Goal: Task Accomplishment & Management: Manage account settings

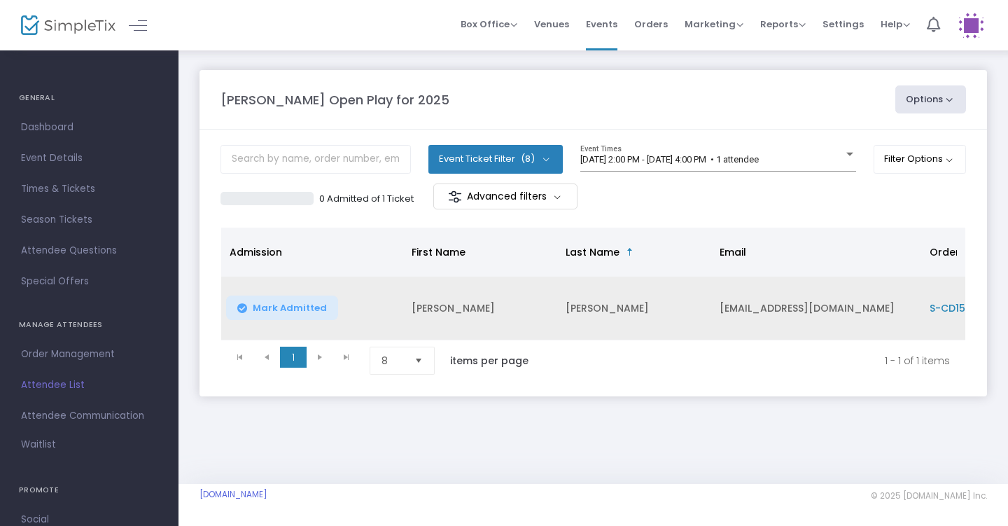
click at [282, 307] on span "Mark Admitted" at bounding box center [290, 307] width 74 height 11
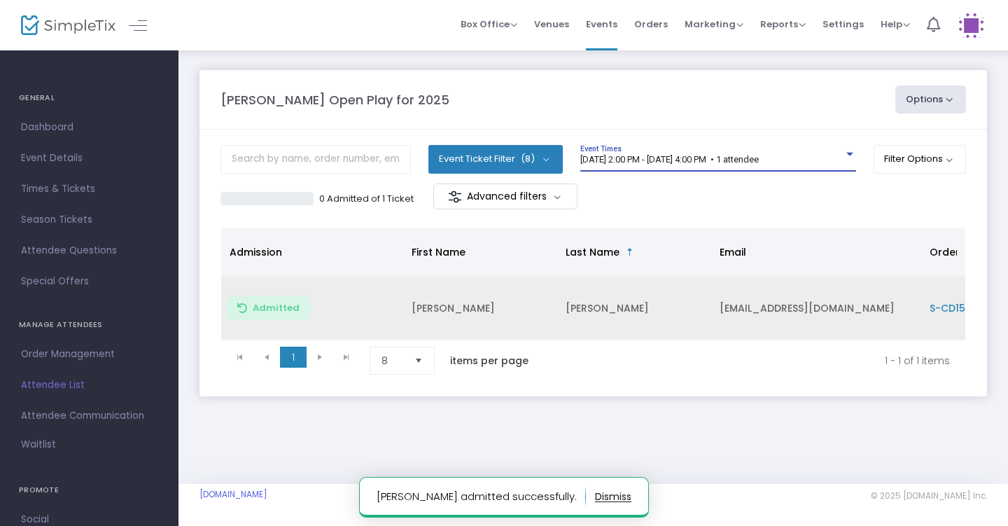
click at [726, 159] on span "[DATE] 2:00 PM - [DATE] 4:00 PM • 1 attendee" at bounding box center [669, 159] width 178 height 10
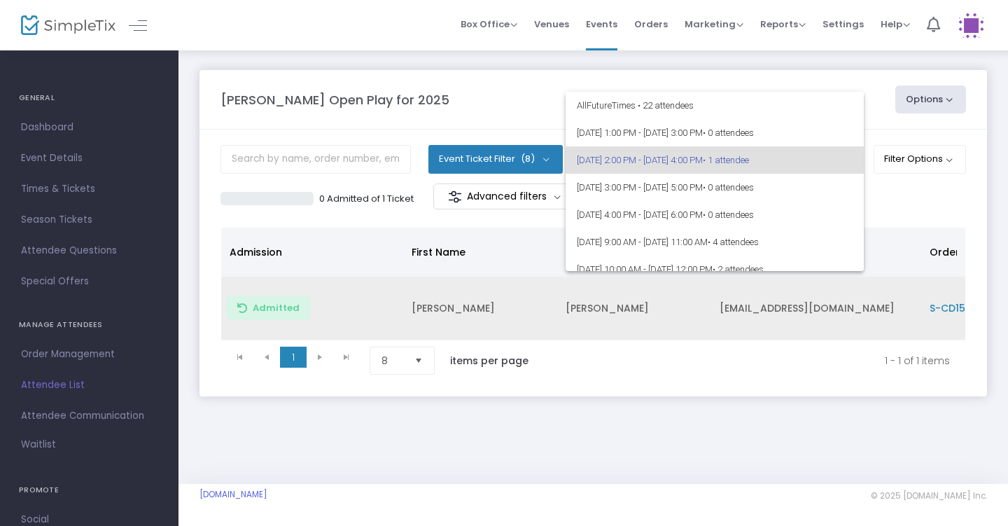
click at [715, 411] on div at bounding box center [504, 263] width 1008 height 526
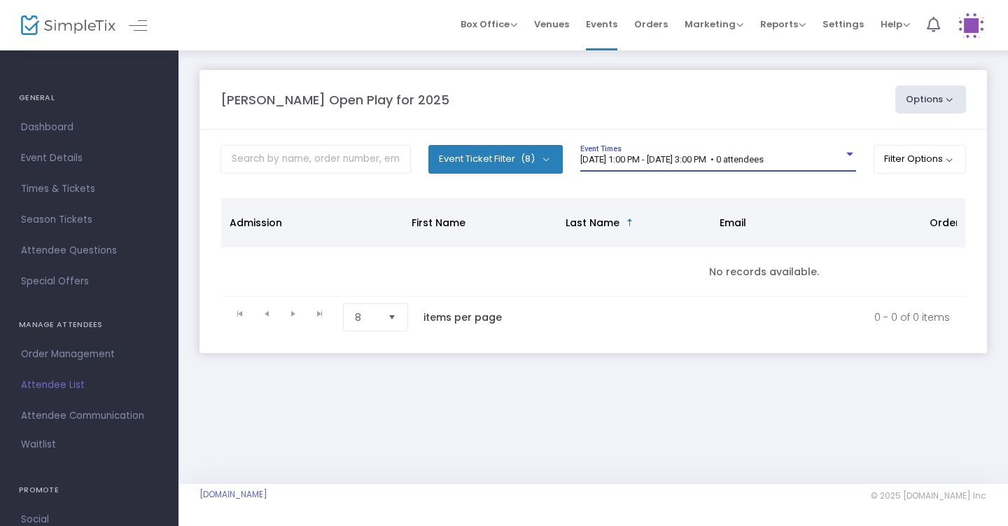
click at [711, 159] on span "[DATE] 1:00 PM - [DATE] 3:00 PM • 0 attendees" at bounding box center [671, 159] width 183 height 10
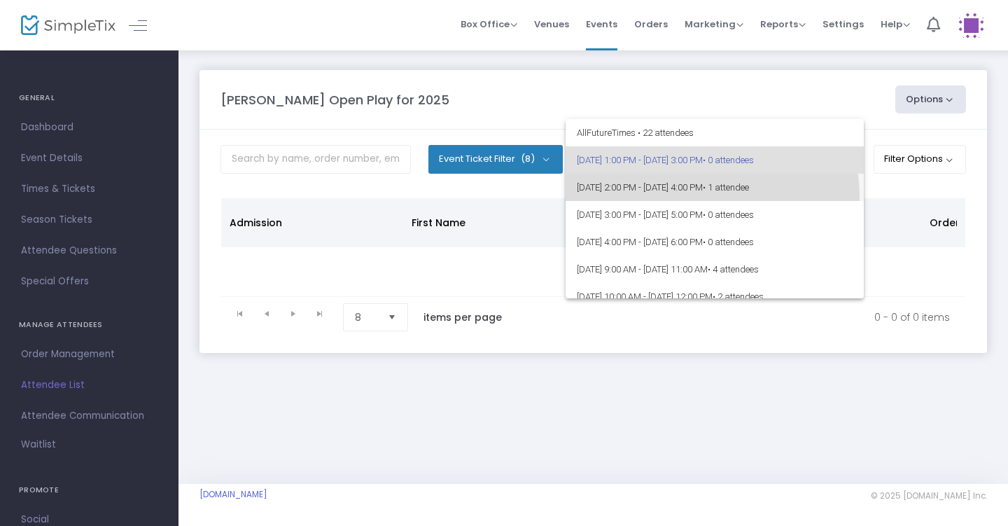
click at [712, 195] on span "[DATE] 2:00 PM - [DATE] 4:00 PM • 1 attendee" at bounding box center [715, 187] width 276 height 27
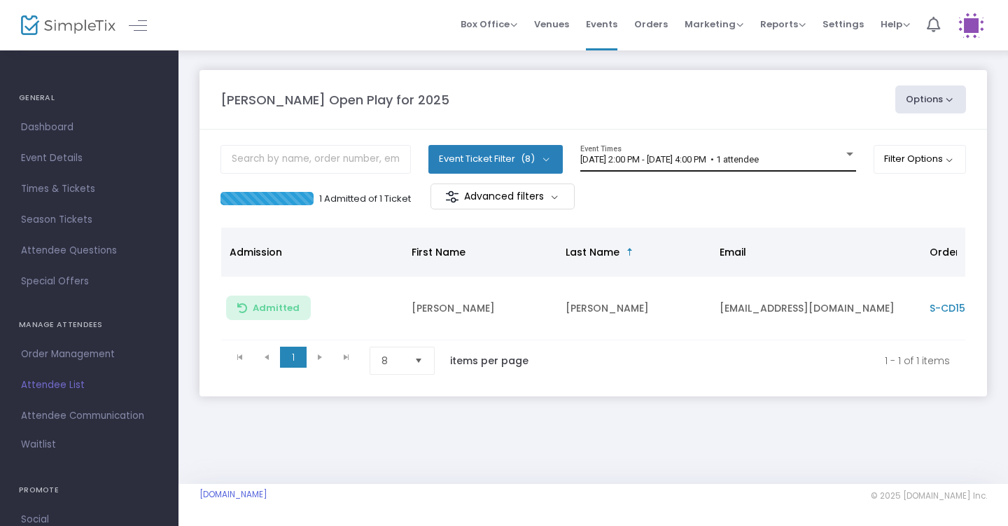
click at [705, 167] on div "[DATE] 2:00 PM - [DATE] 4:00 PM • 1 attendee Event Times" at bounding box center [718, 158] width 276 height 27
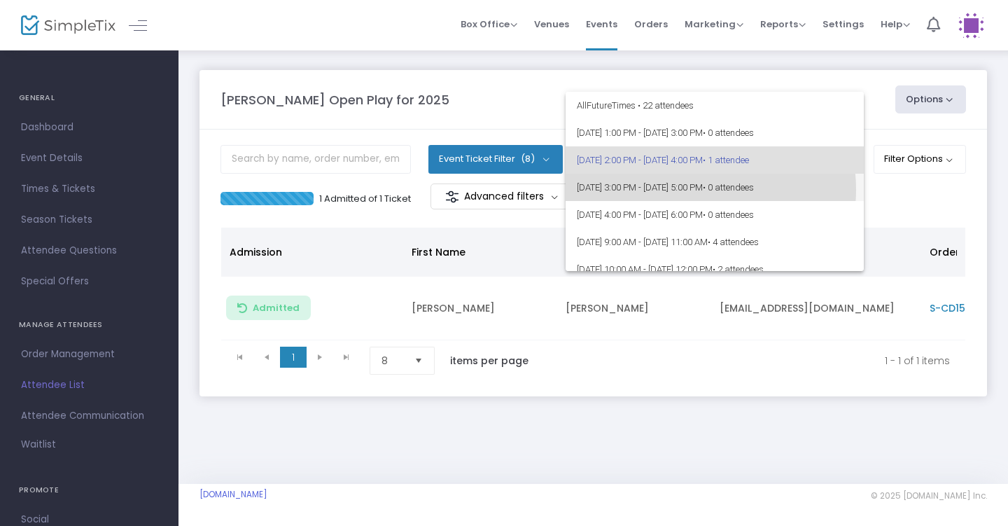
click at [687, 190] on span "8/20/2025 @ 3:00 PM - 8/20/2025 @ 5:00 PM • 0 attendees" at bounding box center [715, 187] width 276 height 27
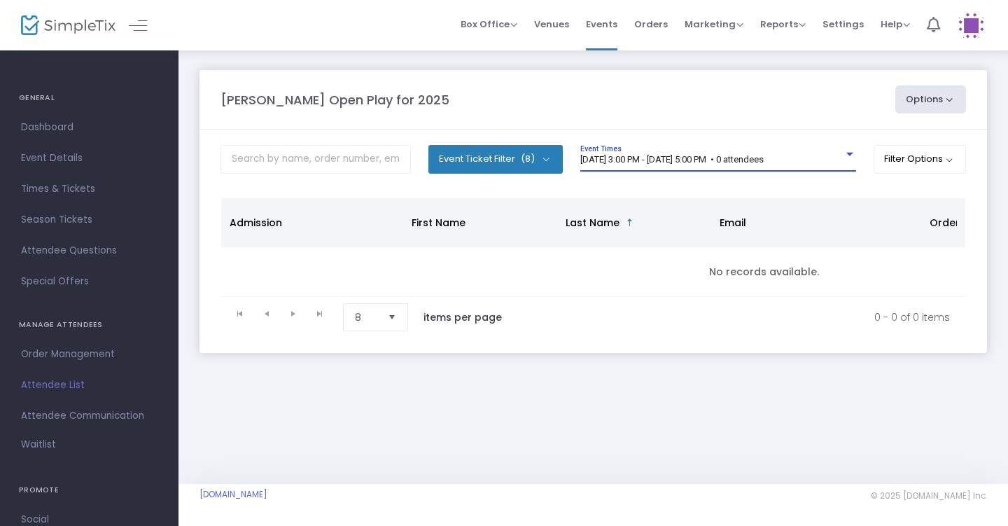
click at [706, 155] on span "8/20/2025 @ 3:00 PM - 8/20/2025 @ 5:00 PM • 0 attendees" at bounding box center [671, 159] width 183 height 10
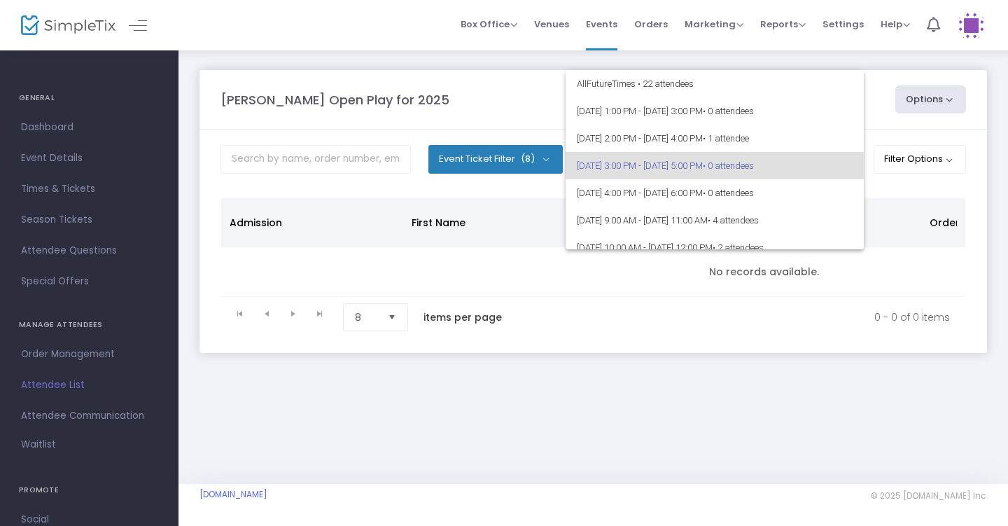
scroll to position [6, 0]
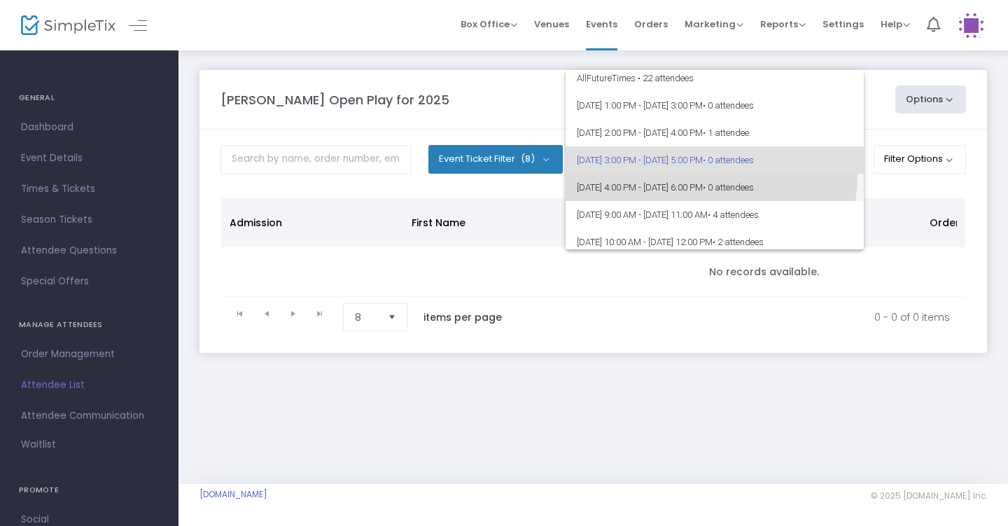
click at [708, 176] on span "8/20/2025 @ 4:00 PM - 8/20/2025 @ 6:00 PM • 0 attendees" at bounding box center [715, 187] width 276 height 27
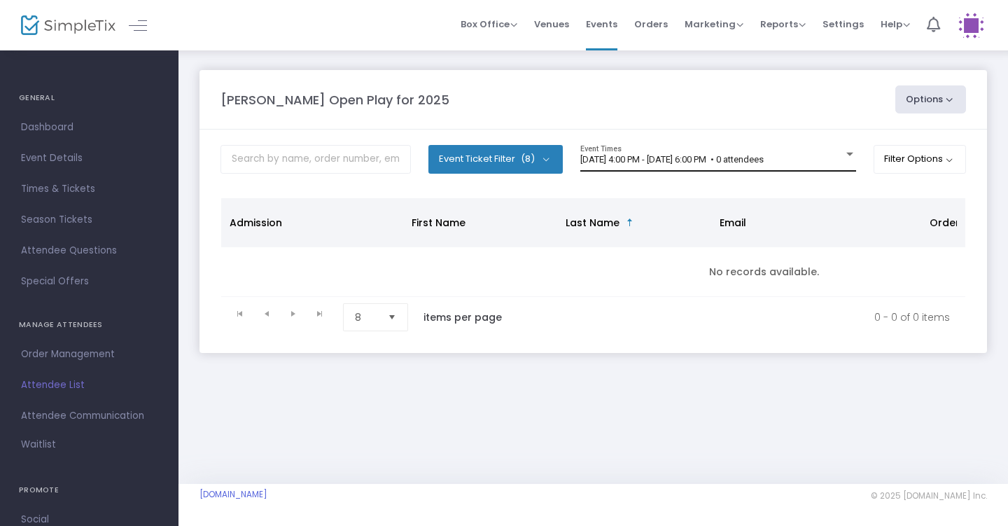
click at [710, 153] on div "8/20/2025 @ 4:00 PM - 8/20/2025 @ 6:00 PM • 0 attendees Event Times" at bounding box center [718, 158] width 276 height 27
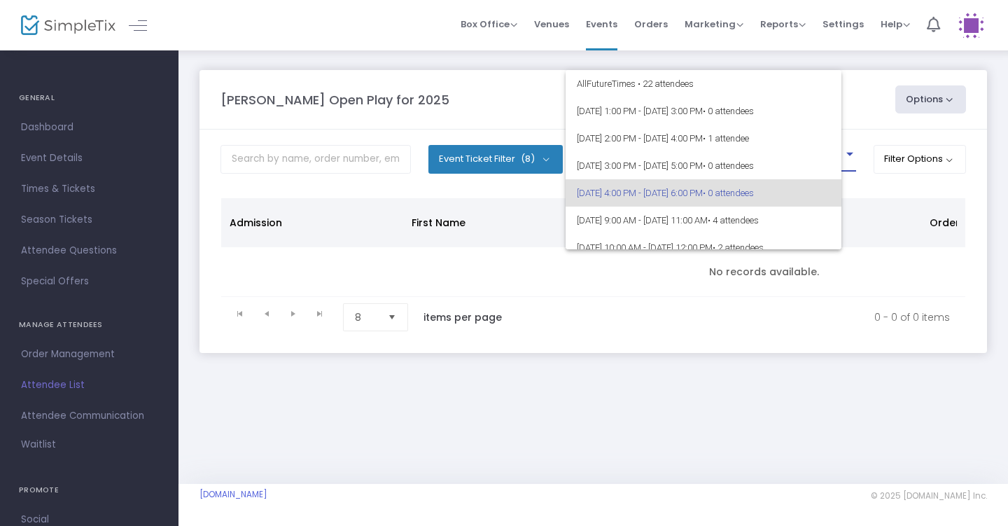
scroll to position [33, 0]
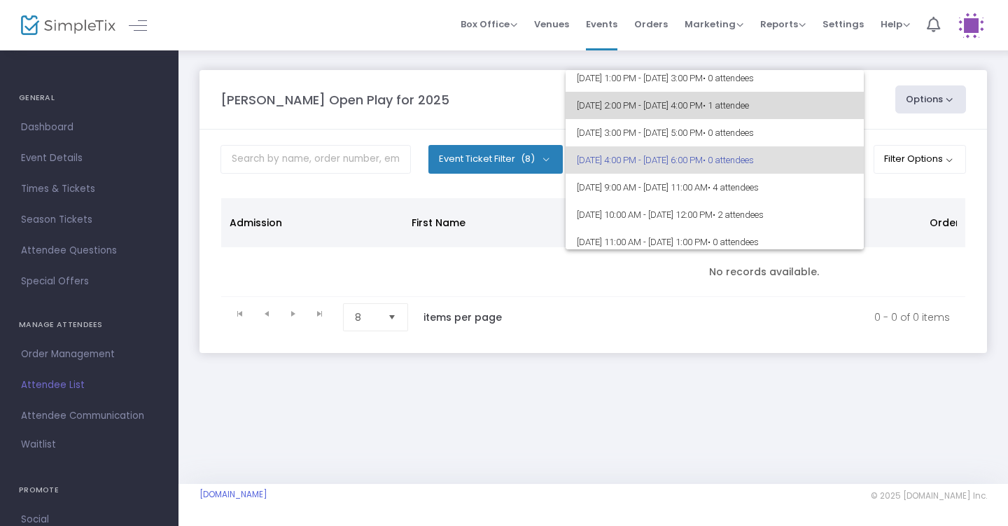
click at [718, 107] on span "8/20/2025 @ 2:00 PM - 8/20/2025 @ 4:00 PM • 1 attendee" at bounding box center [715, 105] width 276 height 27
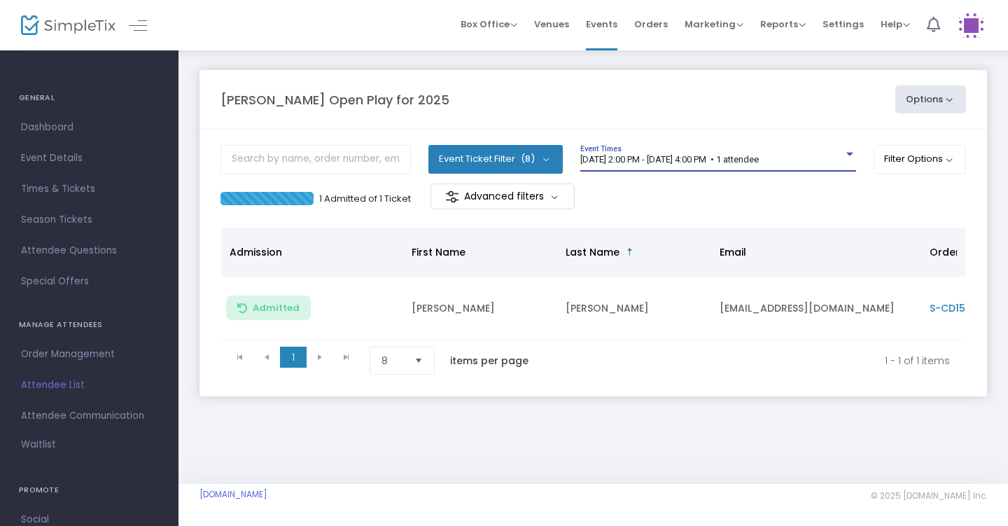
click at [759, 154] on span "[DATE] 2:00 PM - [DATE] 4:00 PM • 1 attendee" at bounding box center [669, 159] width 178 height 10
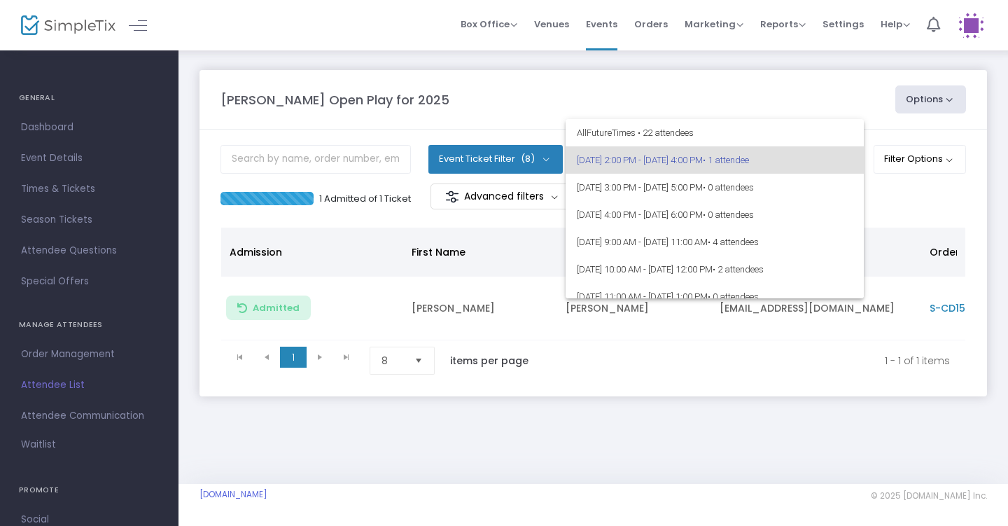
drag, startPoint x: 891, startPoint y: 24, endPoint x: 761, endPoint y: 72, distance: 137.9
click at [761, 72] on div at bounding box center [504, 263] width 1008 height 526
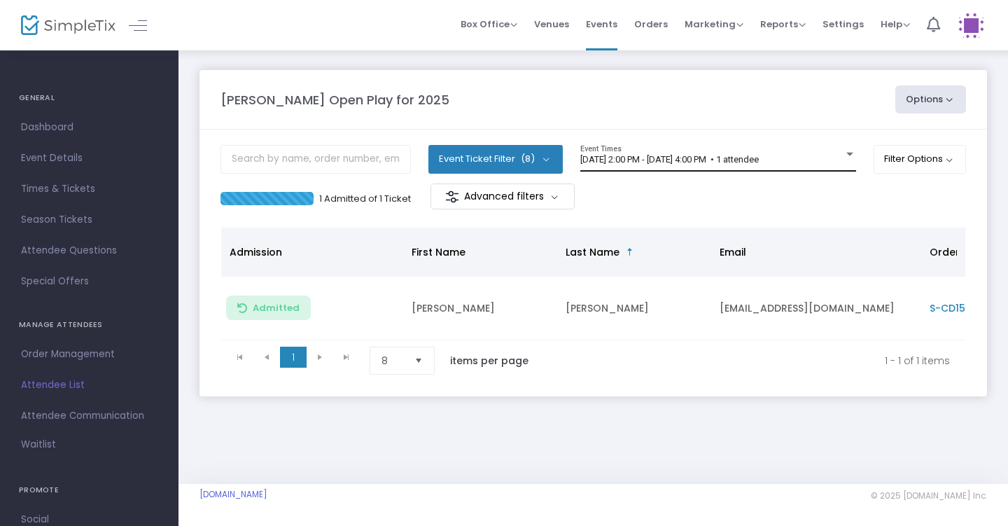
click at [759, 157] on span "[DATE] 2:00 PM - [DATE] 4:00 PM • 1 attendee" at bounding box center [669, 159] width 178 height 10
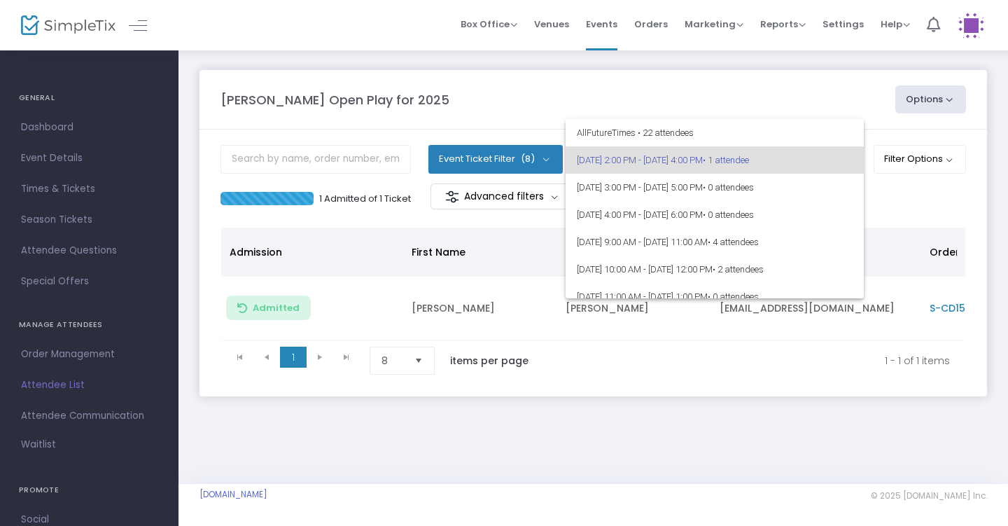
click at [915, 101] on div at bounding box center [504, 263] width 1008 height 526
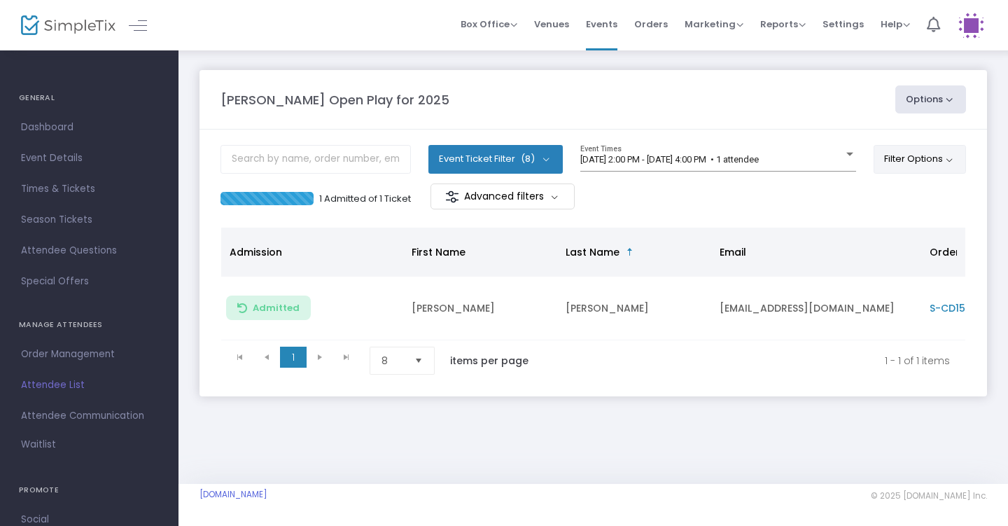
click at [917, 160] on button "Filter Options" at bounding box center [919, 159] width 93 height 28
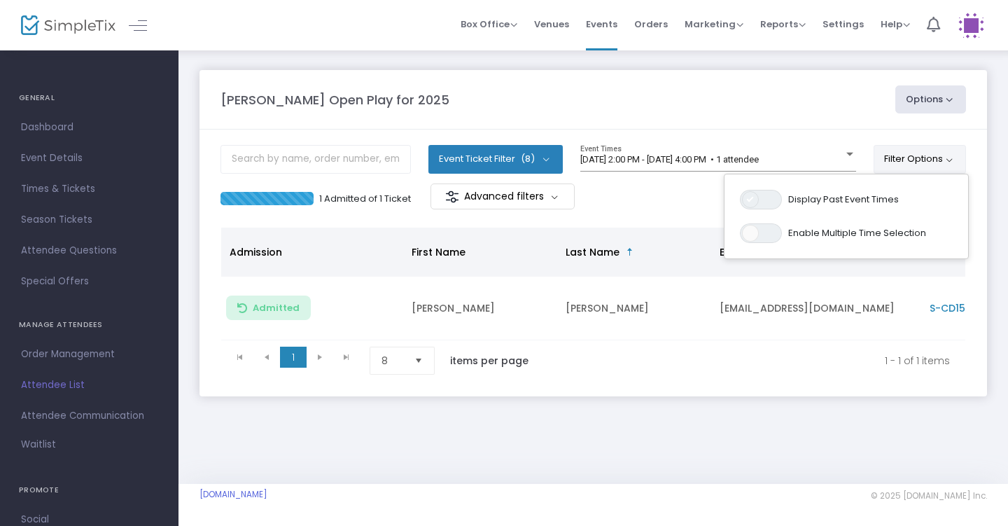
click at [754, 201] on span at bounding box center [750, 199] width 17 height 17
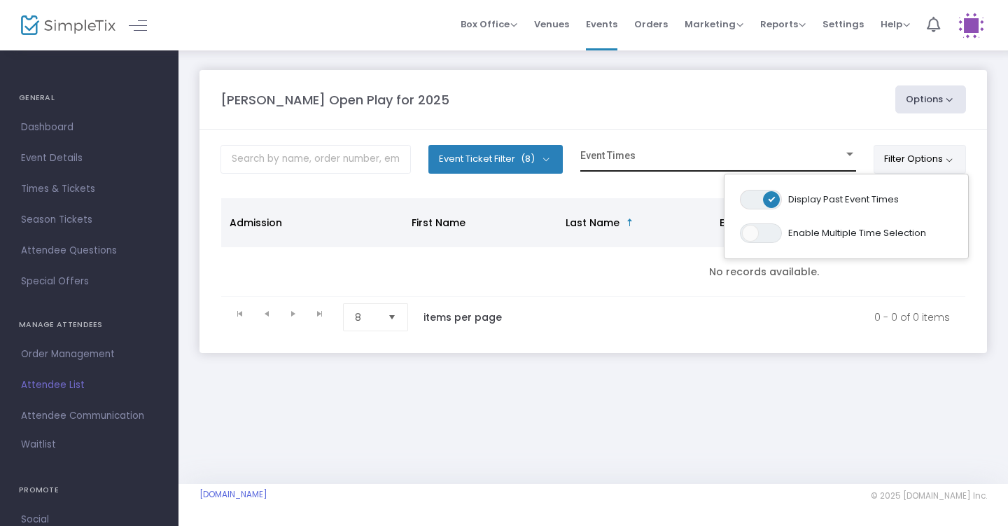
click at [773, 148] on div "Event Times" at bounding box center [718, 158] width 276 height 27
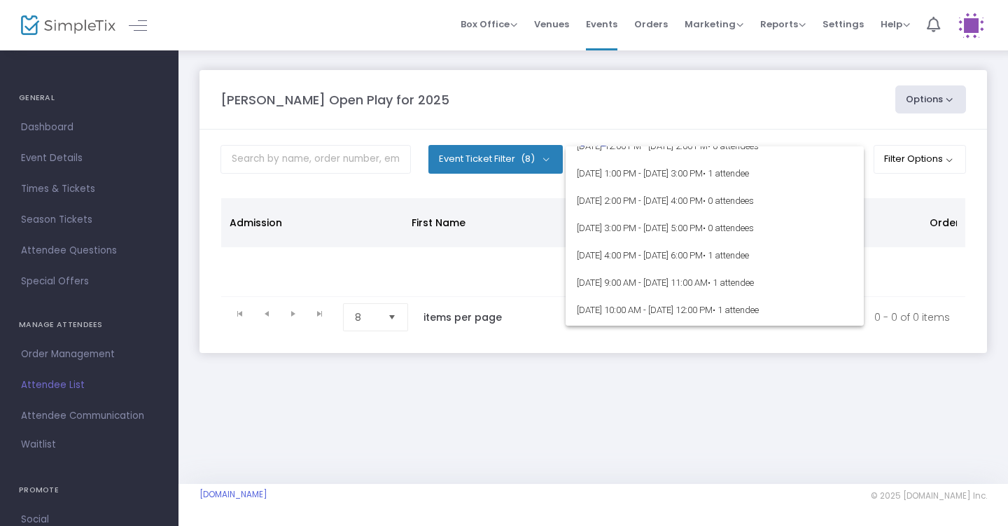
scroll to position [5307, 0]
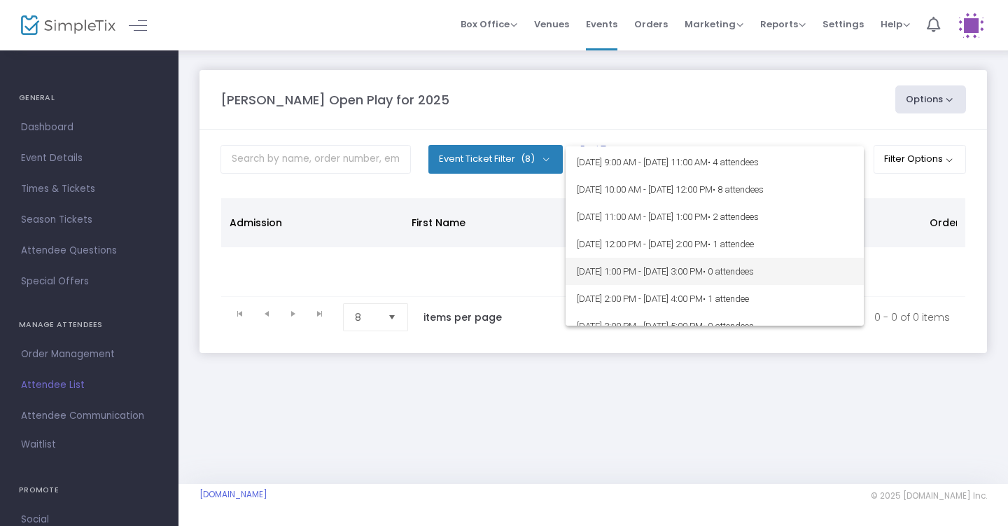
scroll to position [46748, 0]
click at [898, 157] on div at bounding box center [504, 263] width 1008 height 526
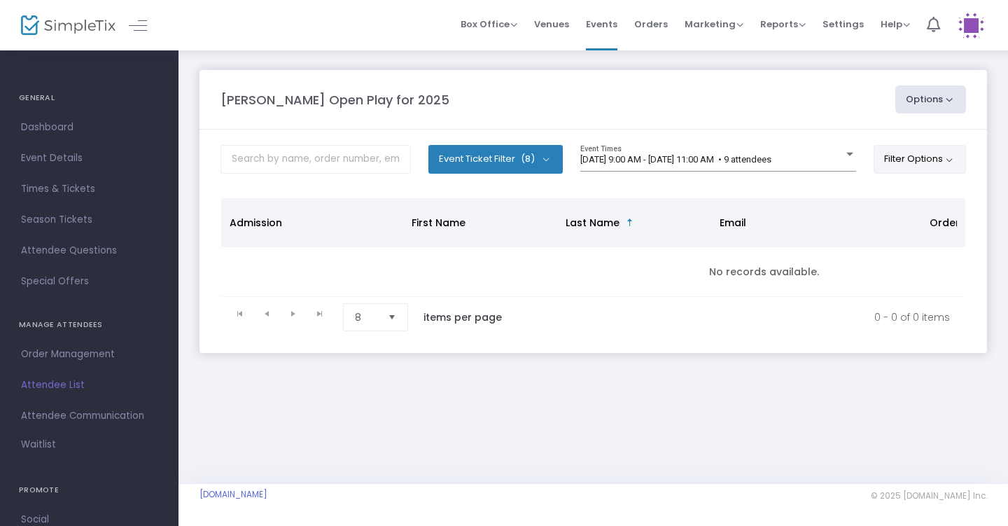
click at [929, 161] on button "Filter Options" at bounding box center [919, 159] width 93 height 28
click at [900, 172] on button "Filter Options" at bounding box center [919, 159] width 93 height 28
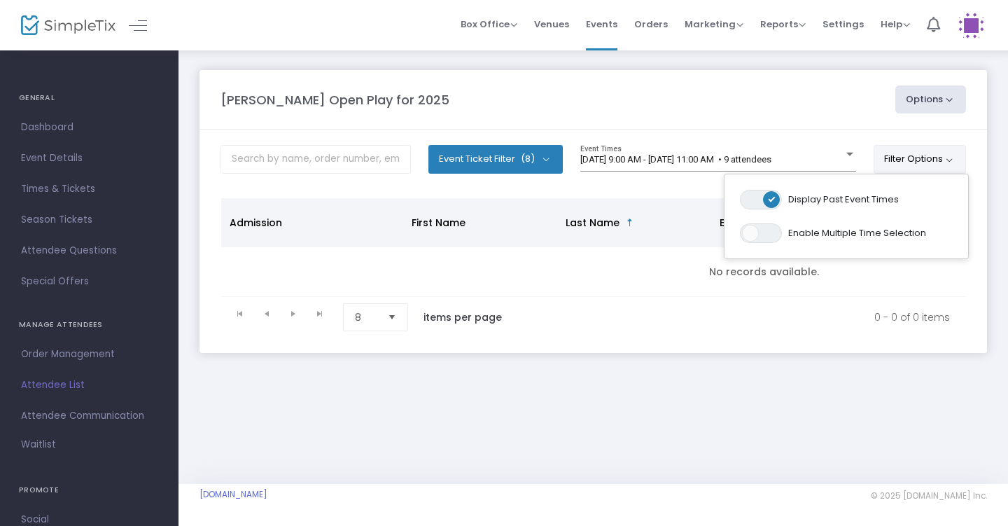
drag, startPoint x: 803, startPoint y: 188, endPoint x: 792, endPoint y: 188, distance: 11.2
click at [796, 188] on div "ON OFF Display Past Event Times" at bounding box center [846, 200] width 227 height 34
click at [767, 201] on span at bounding box center [771, 199] width 17 height 17
